Goal: Find specific page/section: Find specific page/section

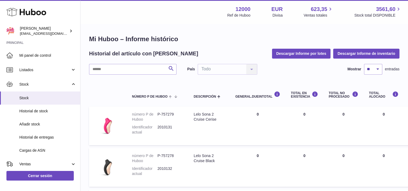
click at [28, 13] on icon at bounding box center [26, 12] width 40 height 11
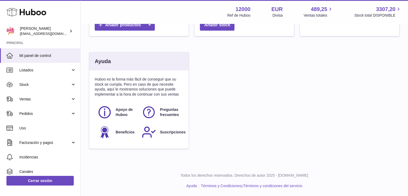
scroll to position [161, 0]
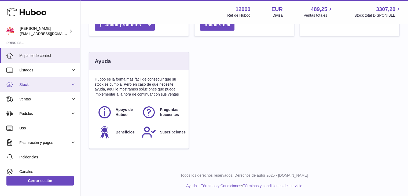
click at [26, 82] on span "Stock" at bounding box center [44, 84] width 51 height 5
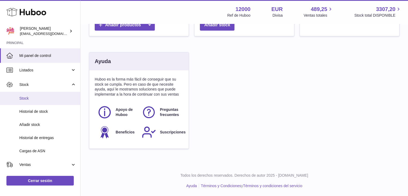
click at [31, 100] on span "Stock" at bounding box center [47, 98] width 57 height 5
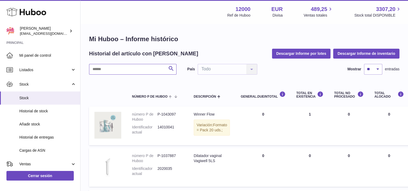
click at [123, 71] on input "text" at bounding box center [132, 69] width 87 height 11
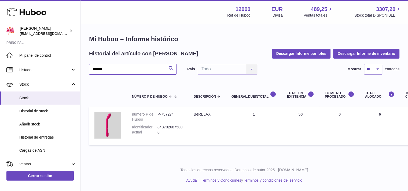
type input "*******"
